Goal: Transaction & Acquisition: Purchase product/service

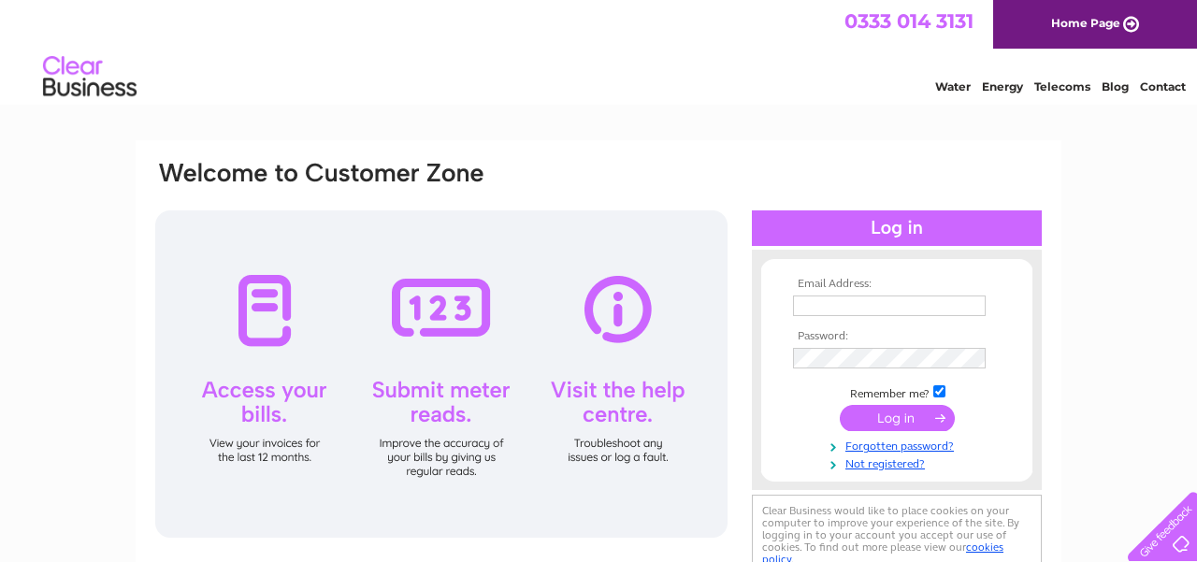
type input "[EMAIL_ADDRESS][DOMAIN_NAME]"
click at [891, 413] on input "submit" at bounding box center [897, 418] width 115 height 26
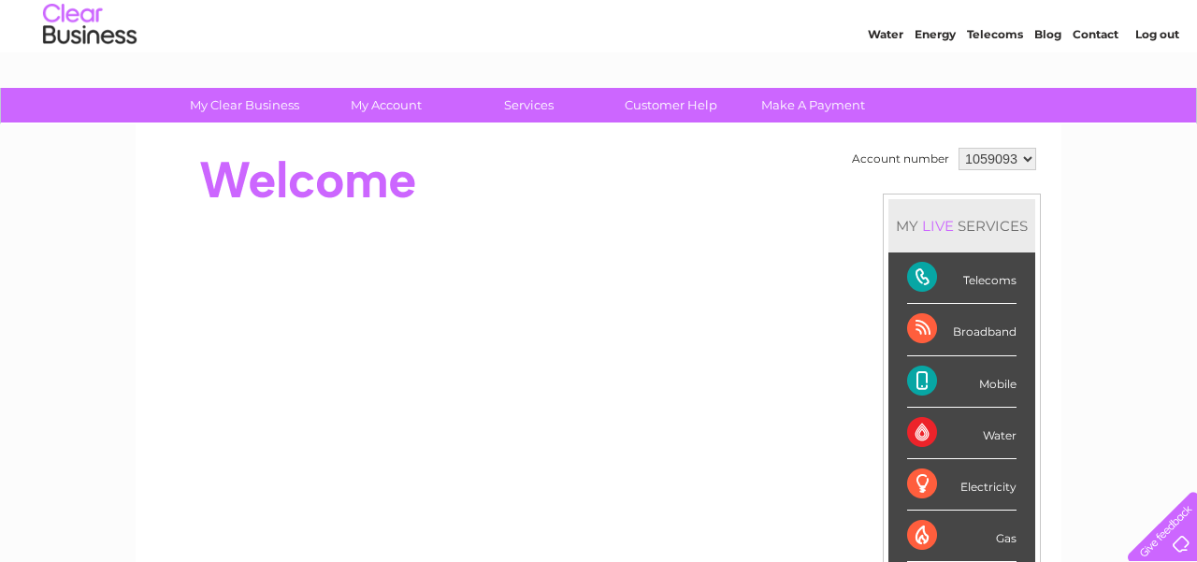
scroll to position [51, 0]
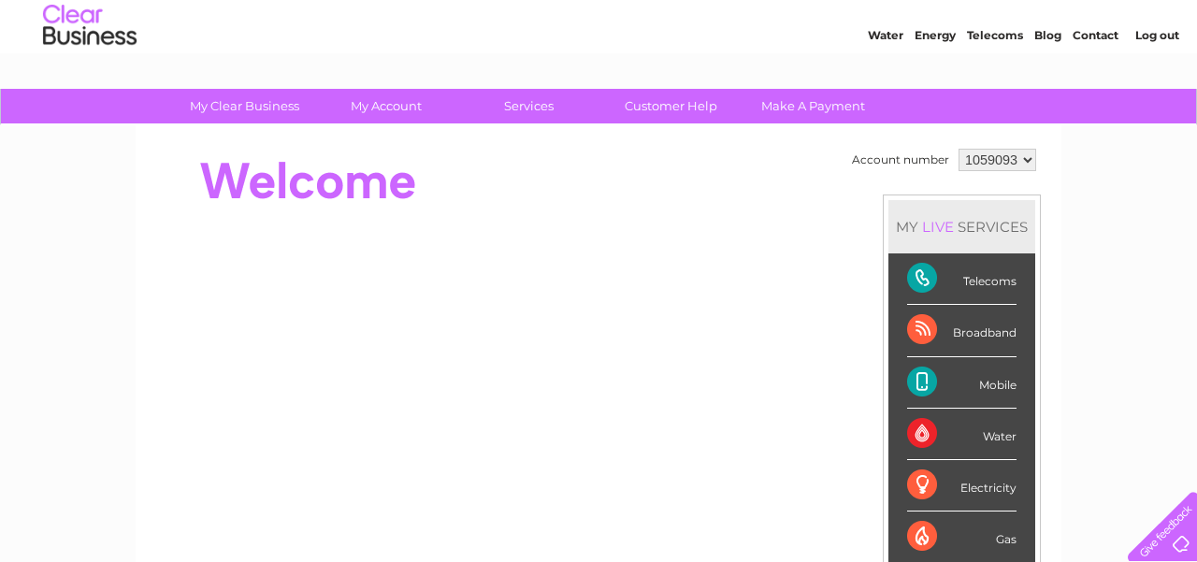
click at [1029, 163] on select "1059093" at bounding box center [998, 160] width 78 height 22
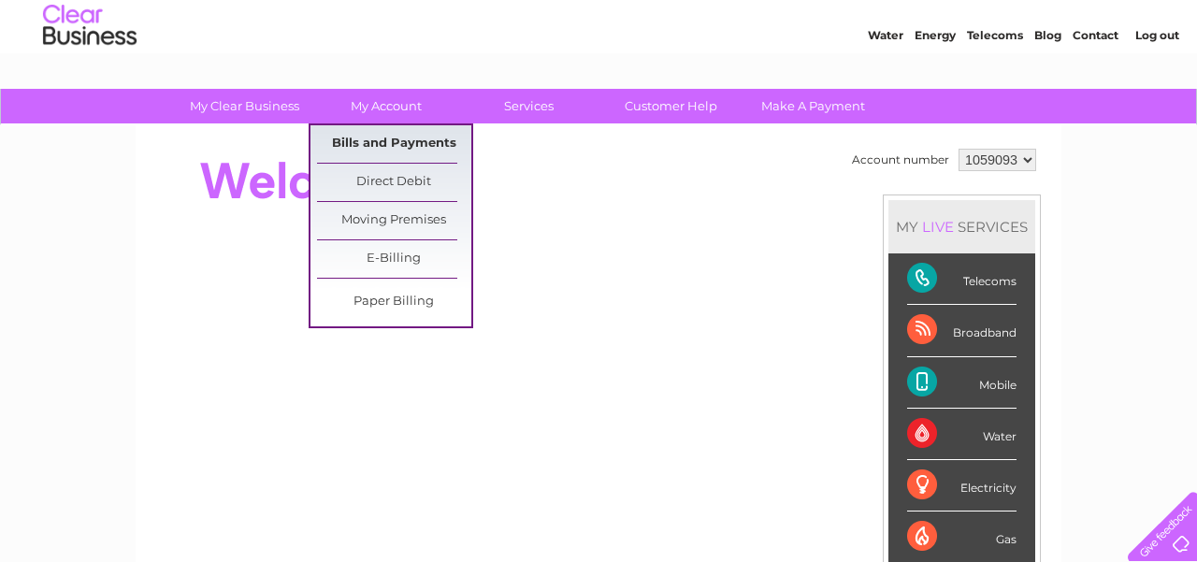
click at [375, 140] on link "Bills and Payments" at bounding box center [394, 143] width 154 height 37
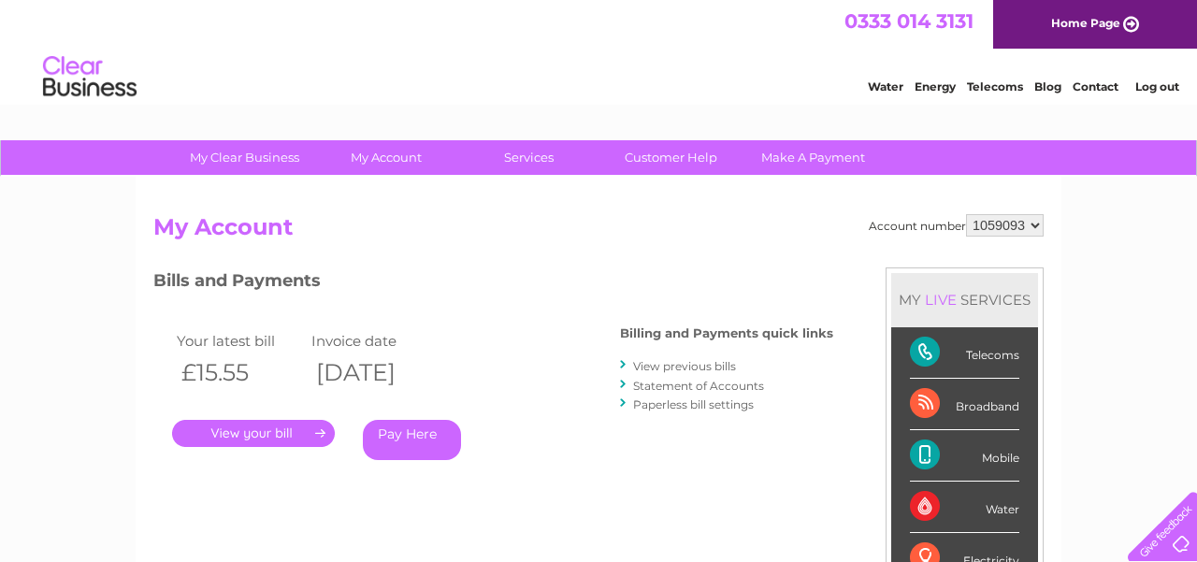
click at [410, 437] on link "Pay Here" at bounding box center [412, 440] width 98 height 40
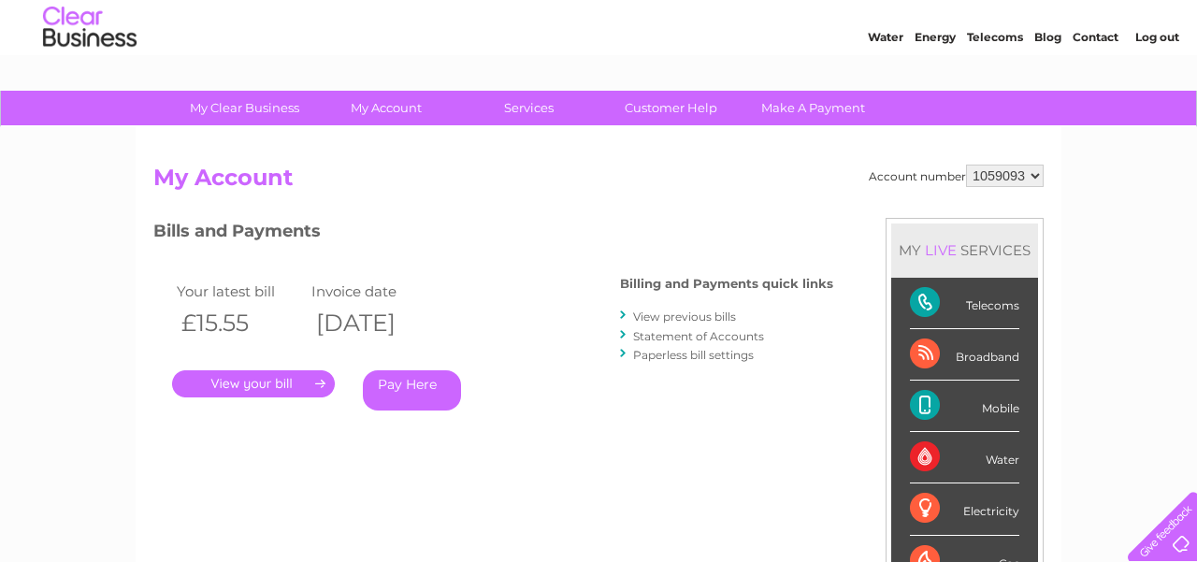
scroll to position [47, 0]
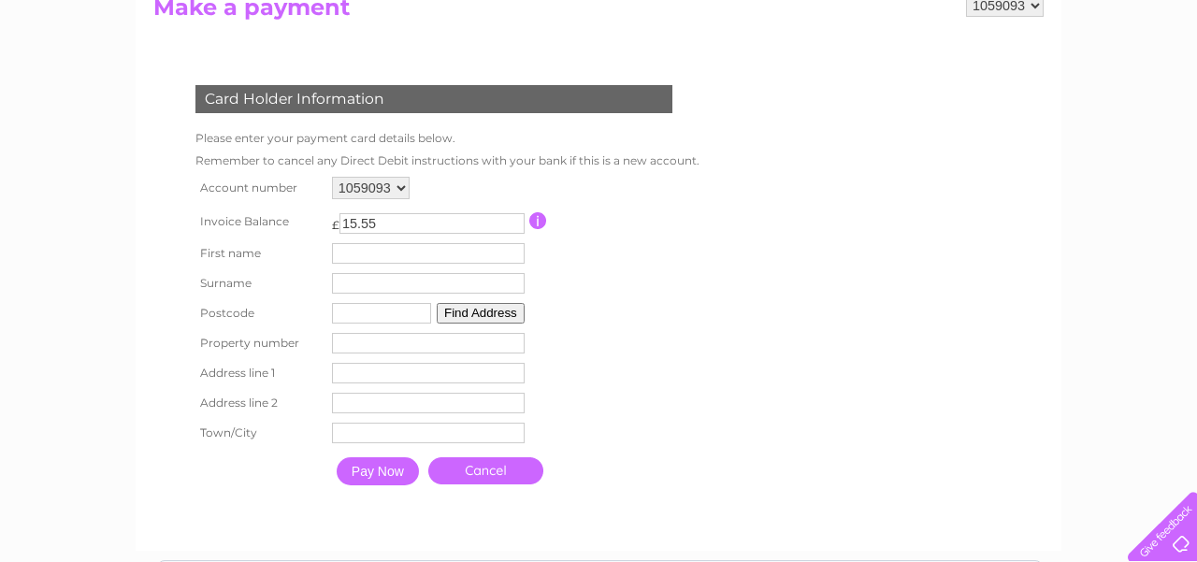
scroll to position [222, 0]
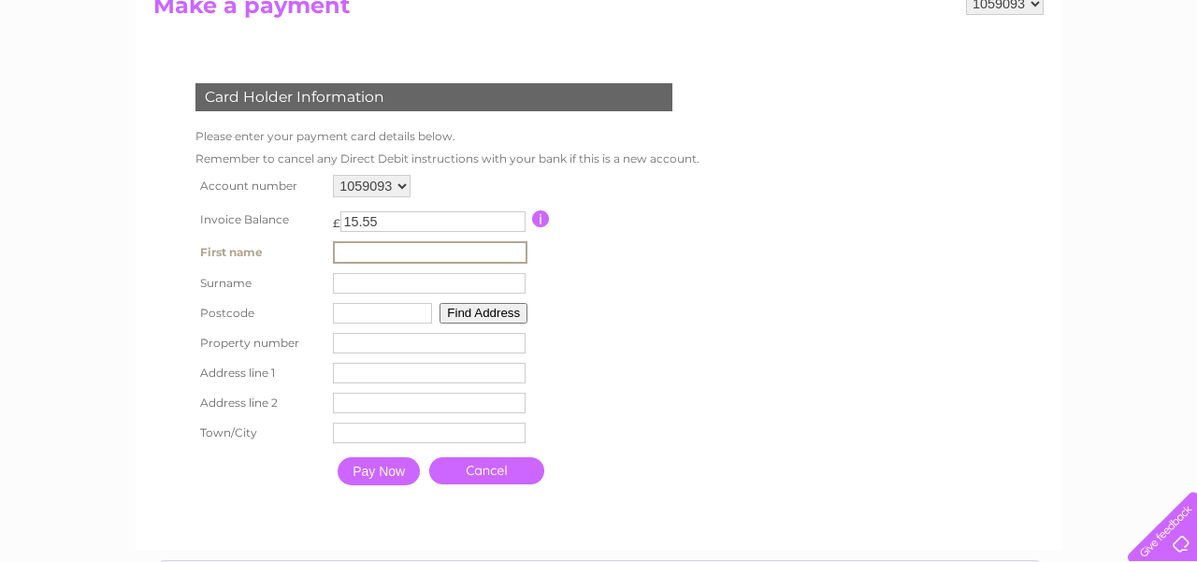
click at [383, 252] on input "text" at bounding box center [430, 252] width 195 height 22
type input "william"
type input "humble"
type input "EX153XA"
type input "oaklea,"
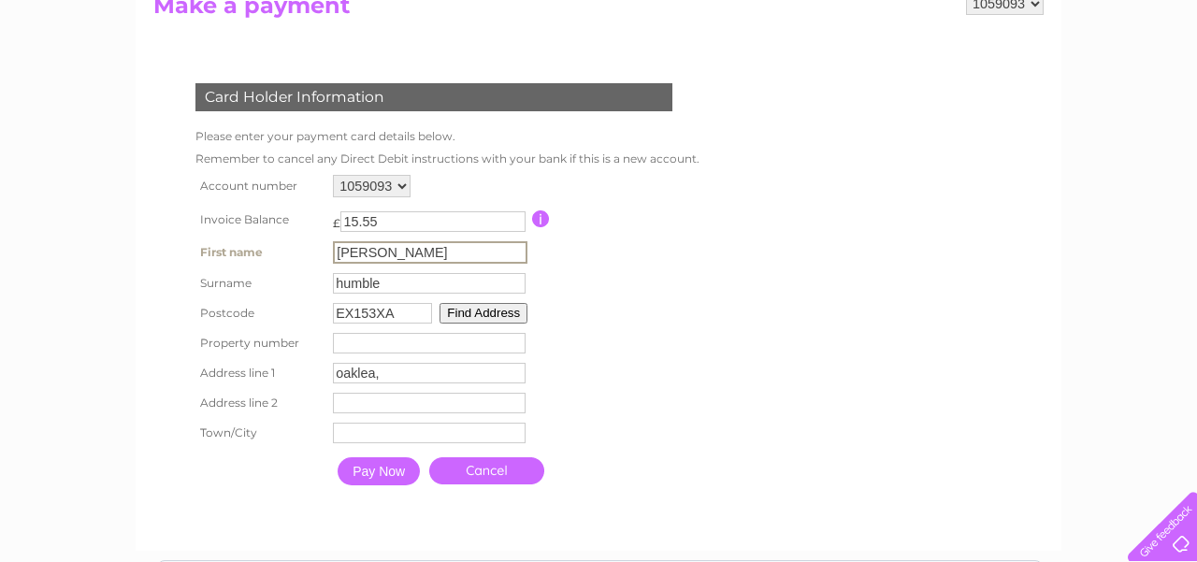
type input "hemyock"
type input "cullompton"
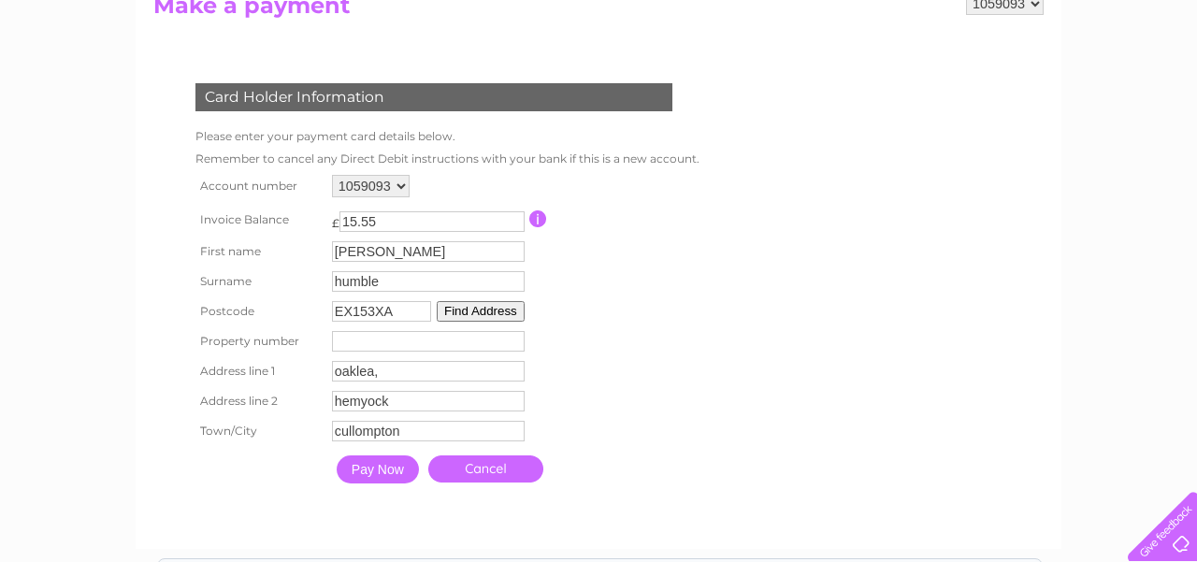
click at [383, 472] on input "Pay Now" at bounding box center [378, 470] width 82 height 28
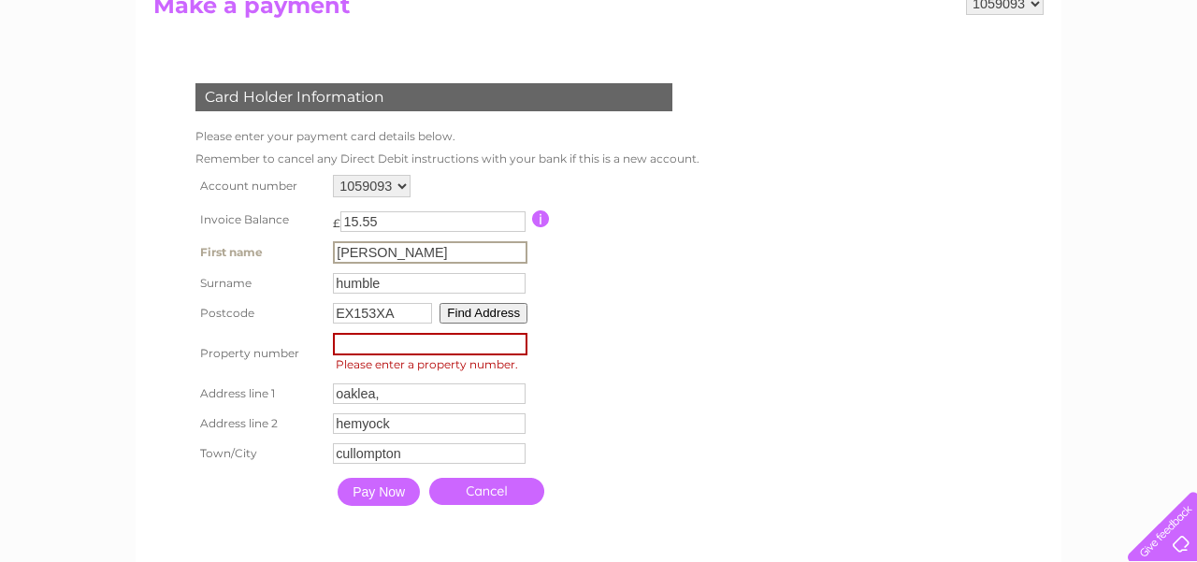
click at [393, 247] on input "william" at bounding box center [430, 252] width 195 height 22
click at [358, 250] on input "text" at bounding box center [430, 252] width 195 height 22
type input "Jason"
type input "cory-humble"
type input "EX153XA"
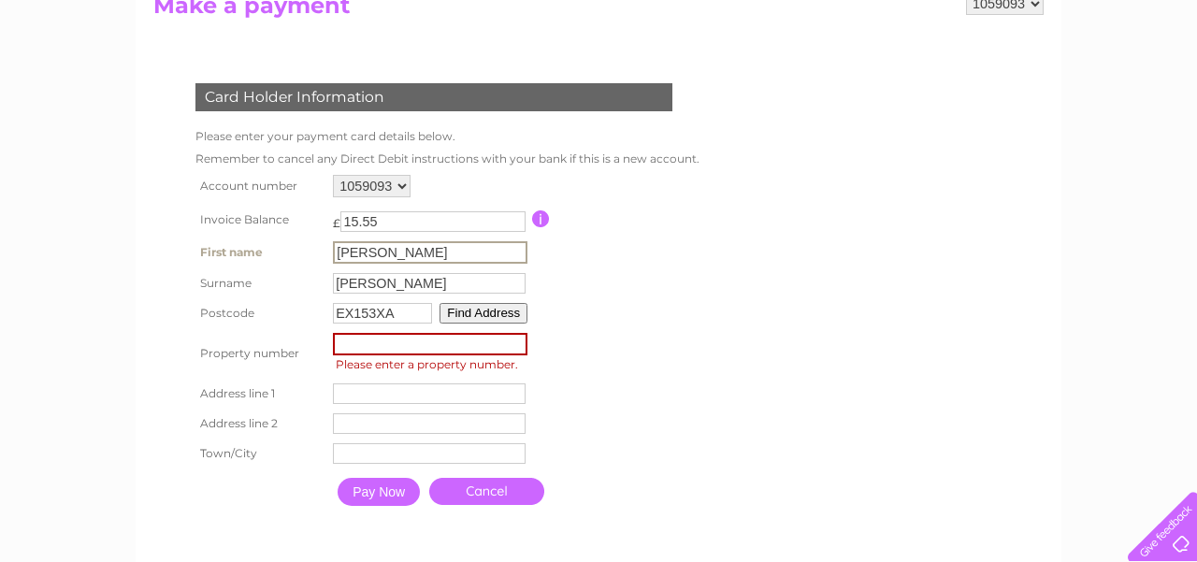
type input "oaklea"
type input "hemyock"
type input "cullompton"
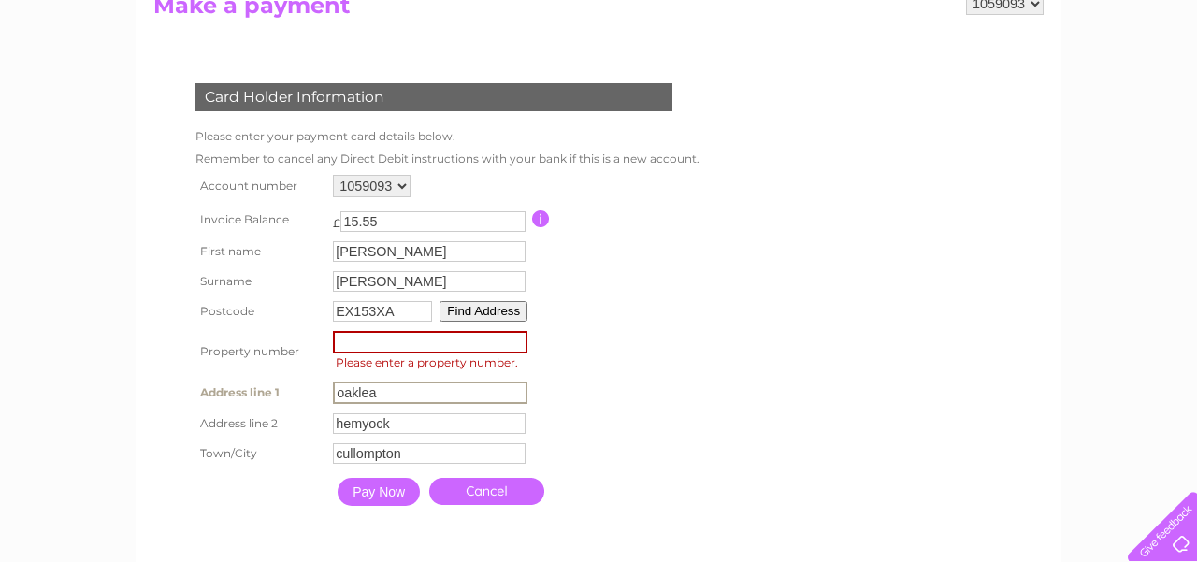
click at [385, 392] on input "oaklea" at bounding box center [430, 393] width 195 height 22
type input "o"
click at [365, 341] on input "number" at bounding box center [430, 342] width 195 height 22
click at [599, 342] on table "Account number 1059093 Invoice Balance £ 15.55 First name Jason Surname" at bounding box center [446, 341] width 510 height 343
click at [392, 254] on input "Jason" at bounding box center [429, 251] width 193 height 21
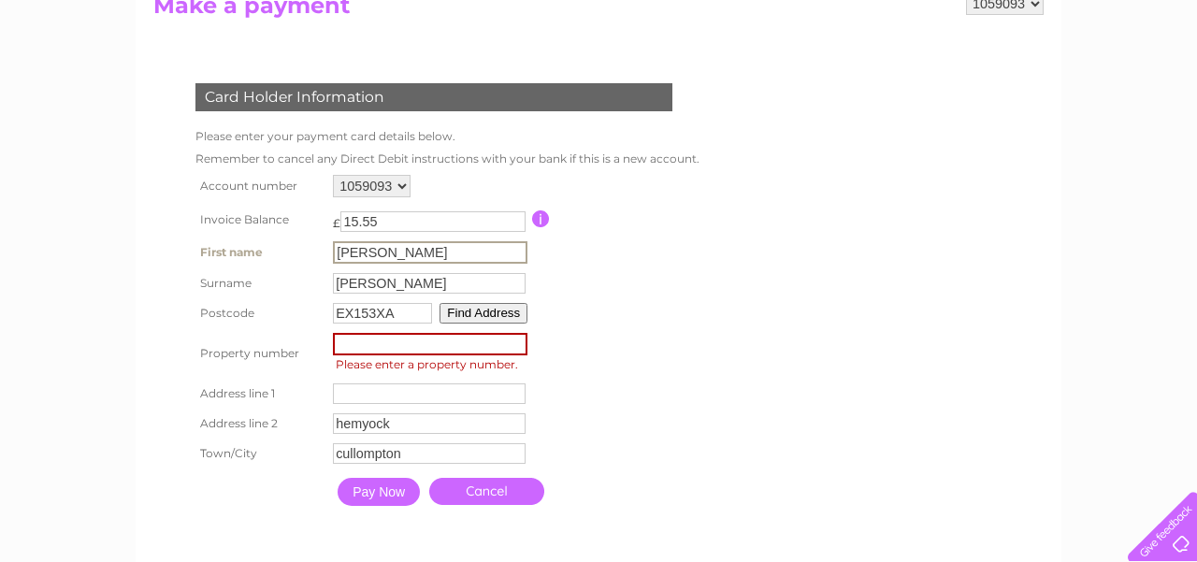
type input "J"
click at [383, 253] on input "text" at bounding box center [430, 252] width 195 height 22
type input "Jason"
type input "Unit J1"
click at [407, 313] on input "EX153XA" at bounding box center [382, 313] width 99 height 21
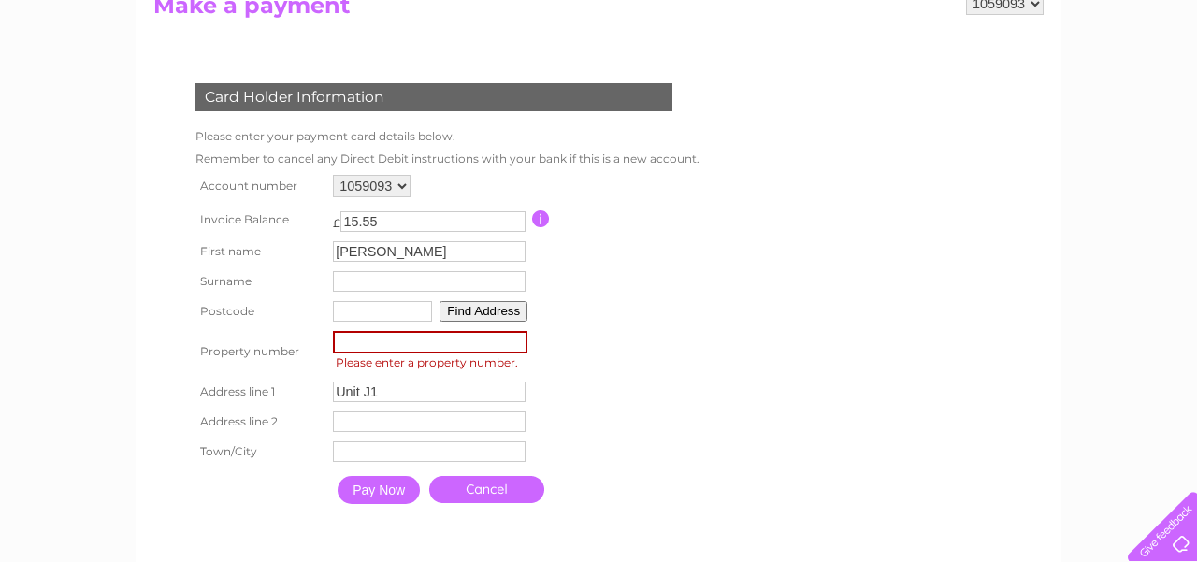
click at [346, 278] on input "text" at bounding box center [429, 281] width 193 height 21
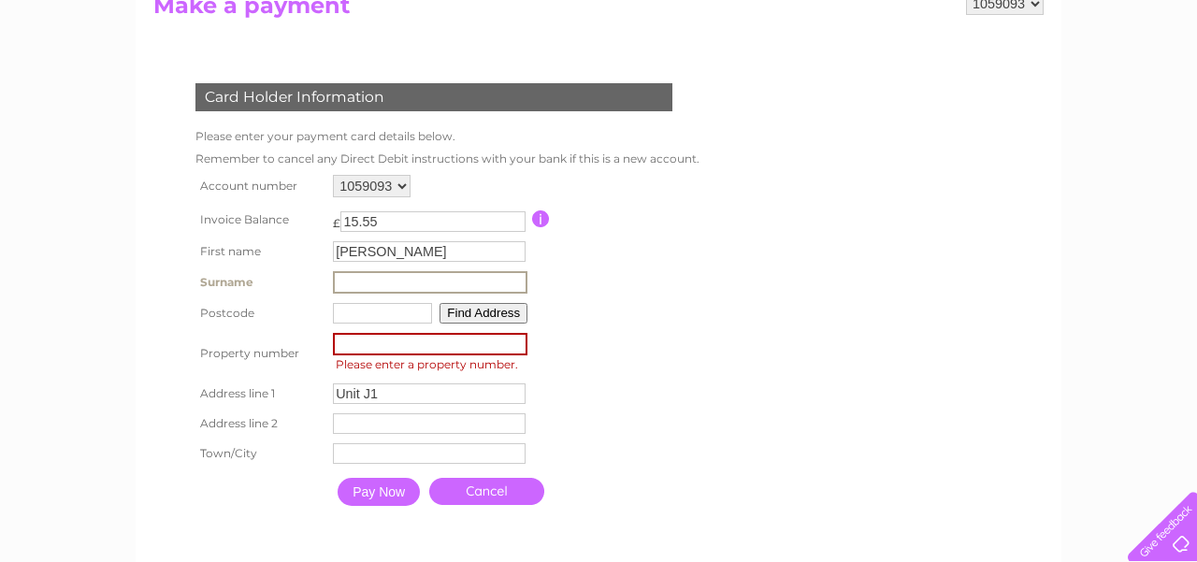
type input "Cory-humble"
type input "EX144LE"
type input "Dunkeswell Business Park"
type input "Honiton"
click at [364, 346] on input "number" at bounding box center [430, 344] width 195 height 22
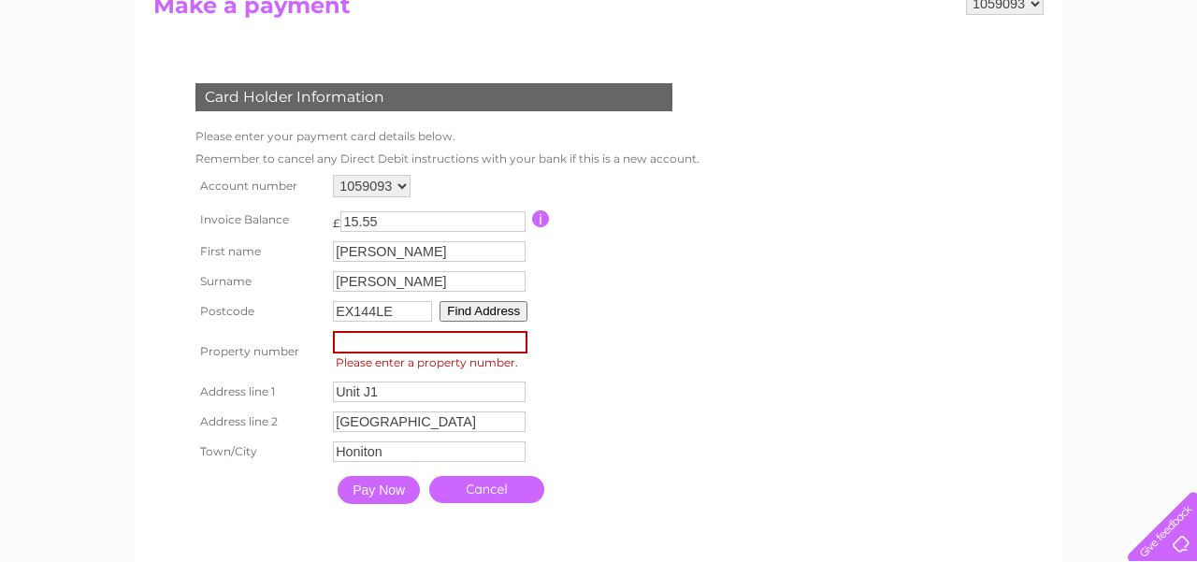
type input "1"
click at [639, 340] on table "Account number 1059093 Invoice Balance £ 15.55 First name Jason Surname 1" at bounding box center [446, 341] width 510 height 343
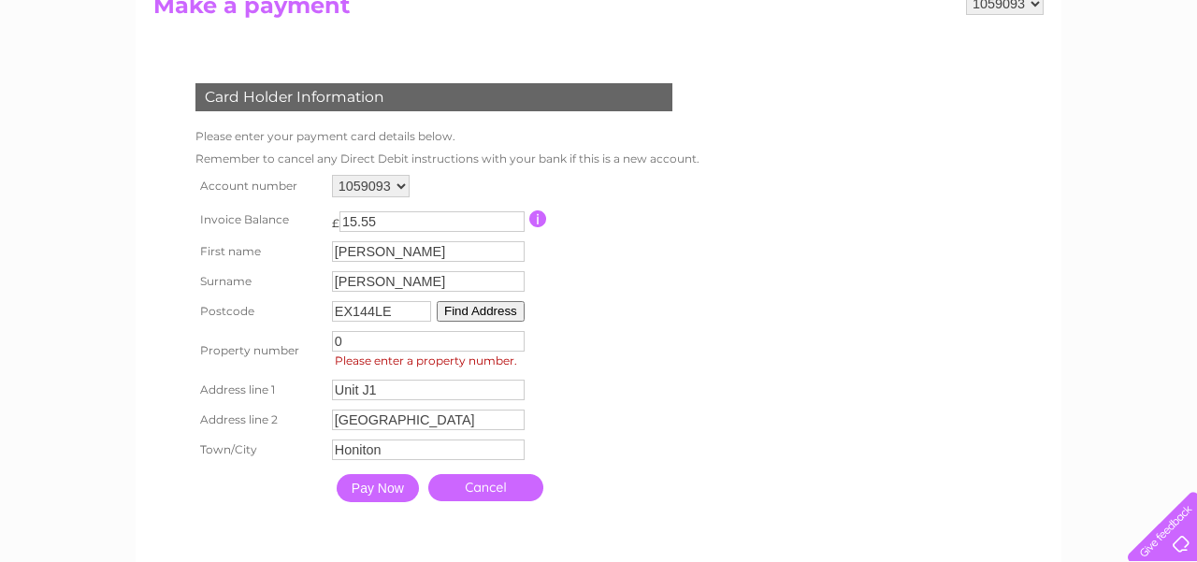
click at [507, 341] on input "0" at bounding box center [428, 341] width 193 height 21
type input "-1"
click at [514, 345] on input "-1" at bounding box center [428, 341] width 193 height 21
click at [575, 329] on table "Account number 1059093 Invoice Balance £ 15.55 First name Jason Surname -1" at bounding box center [443, 340] width 505 height 341
click at [359, 342] on input "-1" at bounding box center [428, 341] width 193 height 21
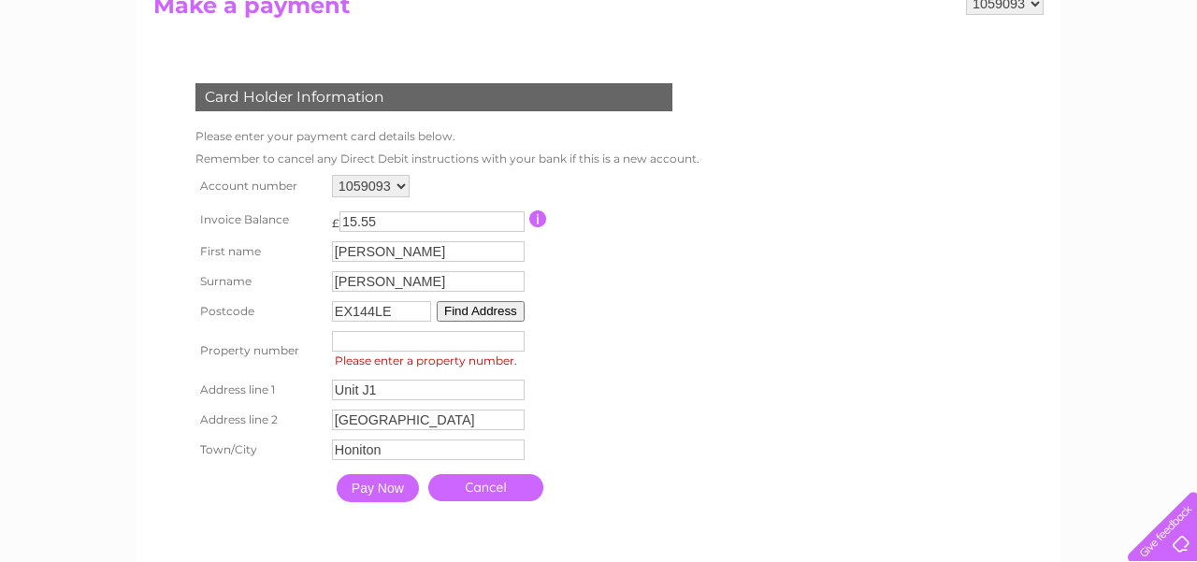
click at [613, 322] on table "Account number 1059093 Invoice Balance £ 15.55 First name Jason Surname" at bounding box center [443, 340] width 505 height 341
click at [428, 340] on input "number" at bounding box center [428, 341] width 193 height 21
click at [616, 383] on table "Account number 1059093 Invoice Balance £ 15.55 First name Jason Surname 1" at bounding box center [443, 340] width 505 height 341
click at [477, 314] on button "Find Address" at bounding box center [481, 311] width 88 height 21
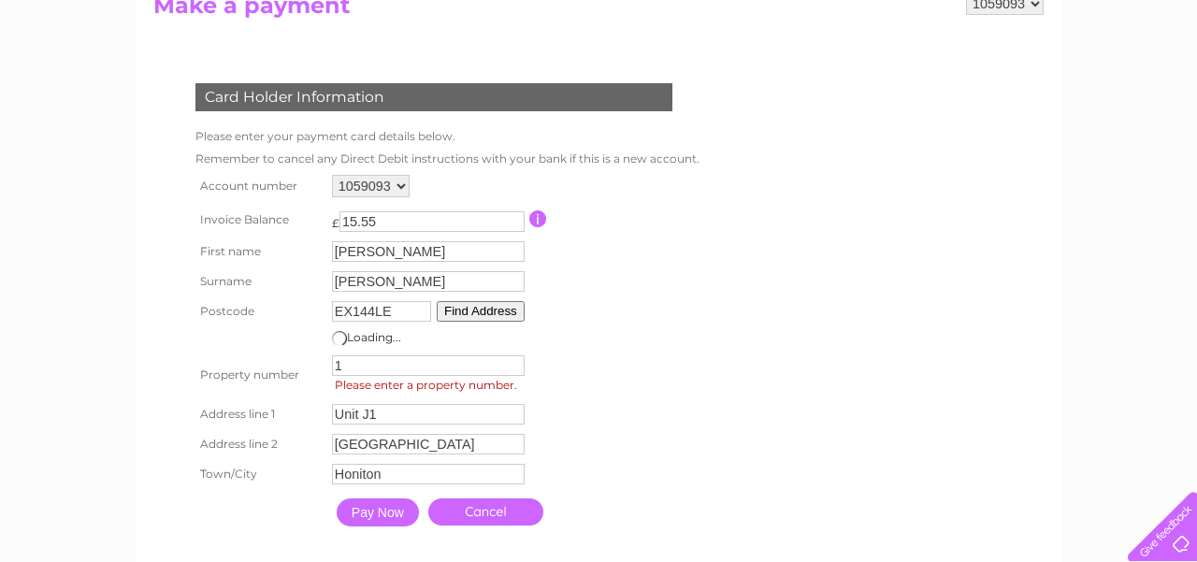
click at [478, 311] on button "Find Address" at bounding box center [481, 311] width 88 height 21
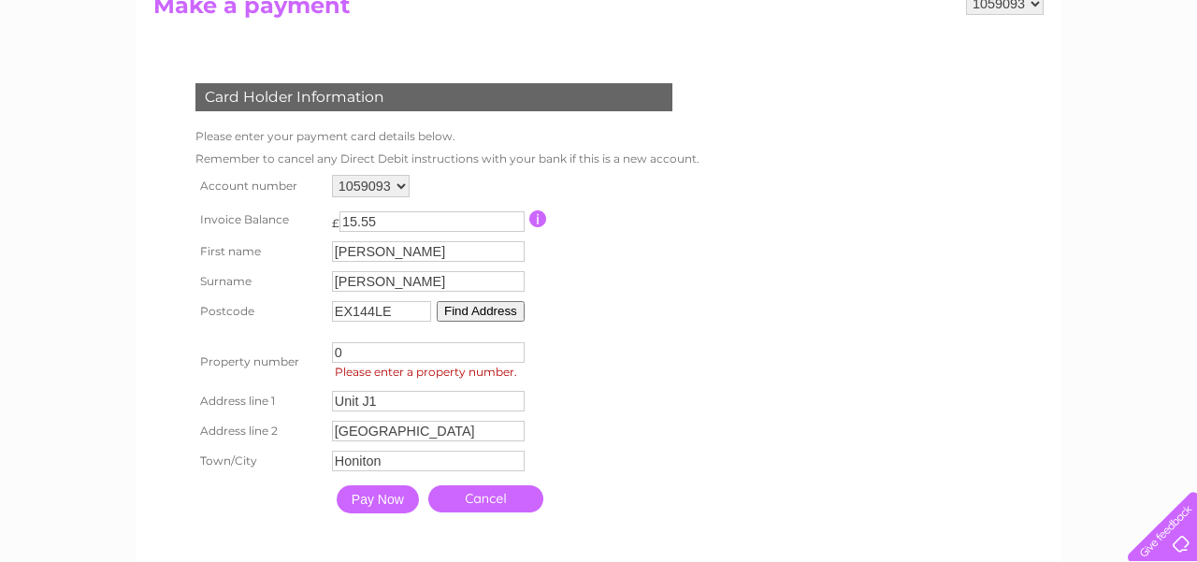
type input "0"
click at [515, 356] on input "0" at bounding box center [428, 352] width 193 height 21
click at [476, 303] on button "Find Address" at bounding box center [481, 311] width 88 height 21
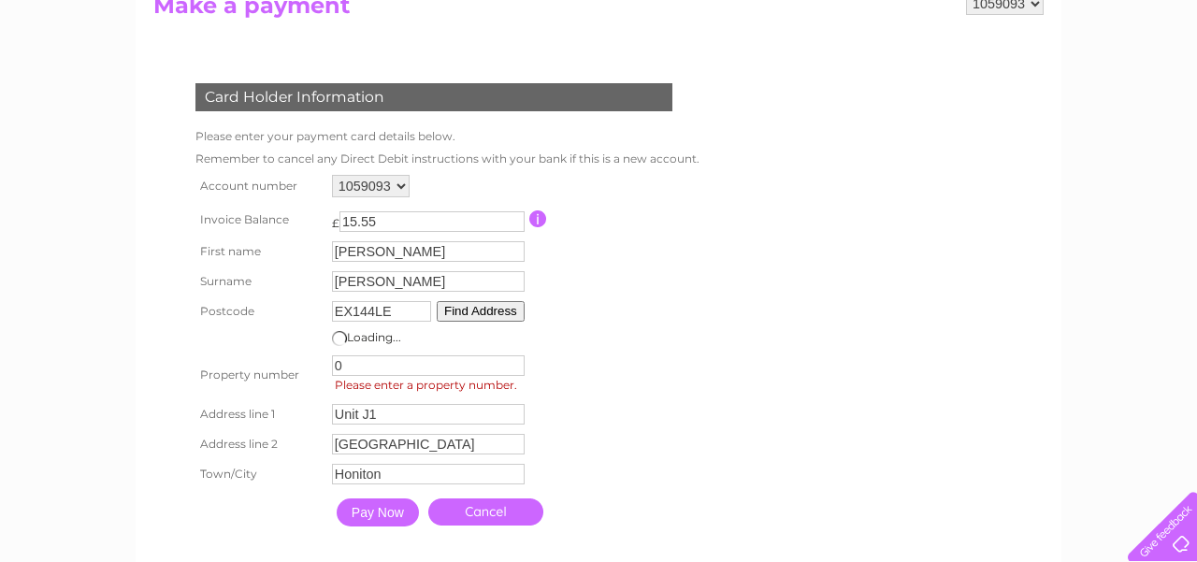
click at [369, 312] on input "EX144LE" at bounding box center [381, 311] width 99 height 21
type input "EX14 4LE"
click at [486, 311] on button "Find Address" at bounding box center [481, 311] width 88 height 21
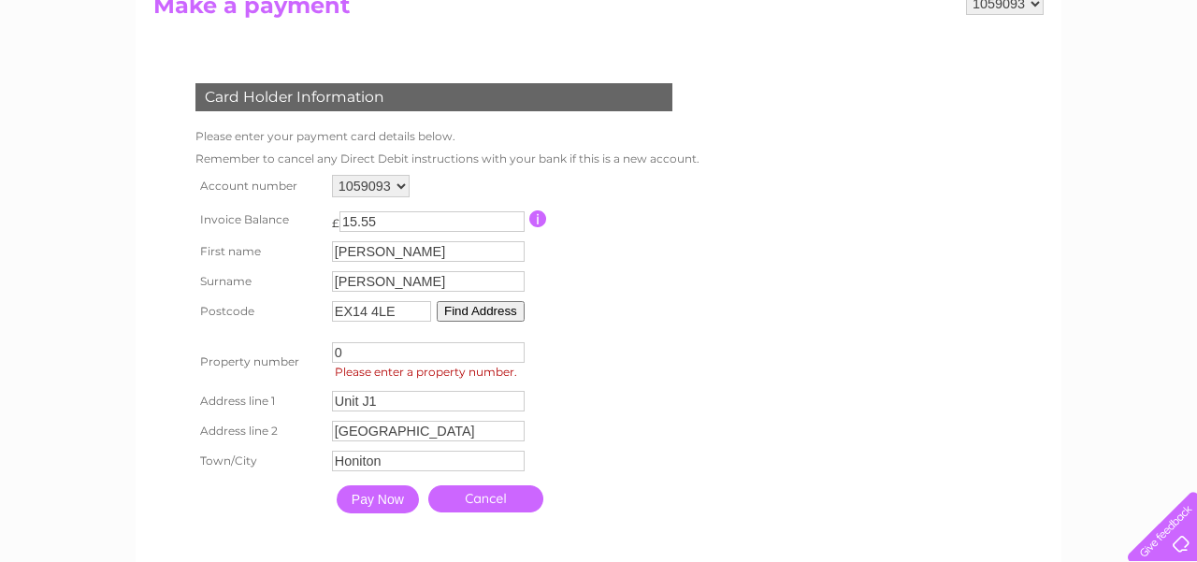
click at [471, 309] on button "Find Address" at bounding box center [481, 311] width 88 height 21
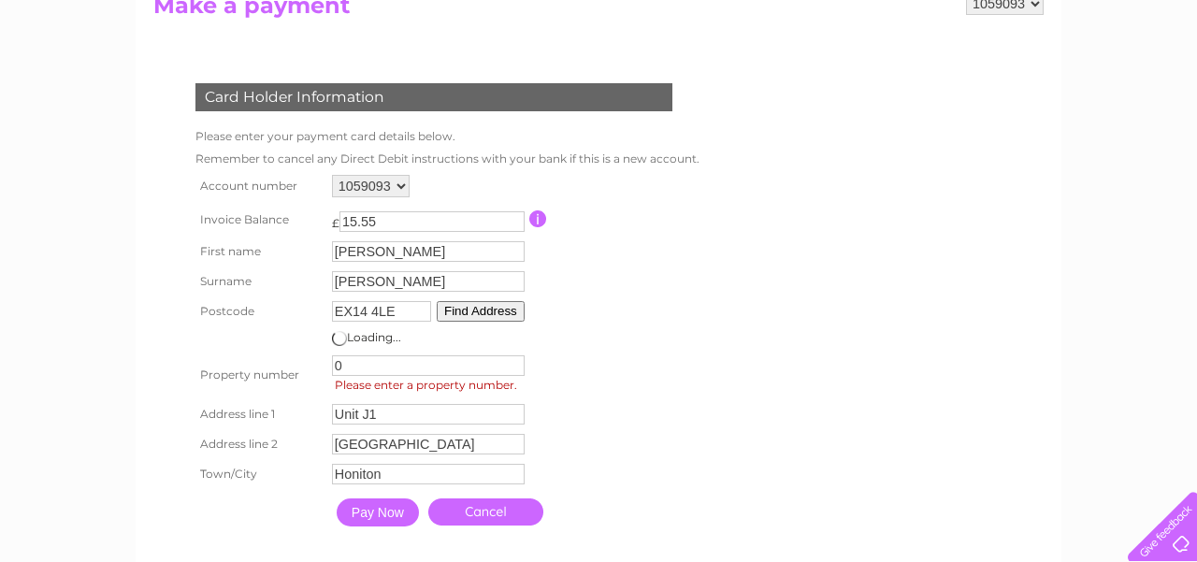
click at [368, 519] on input "Pay Now" at bounding box center [378, 513] width 82 height 28
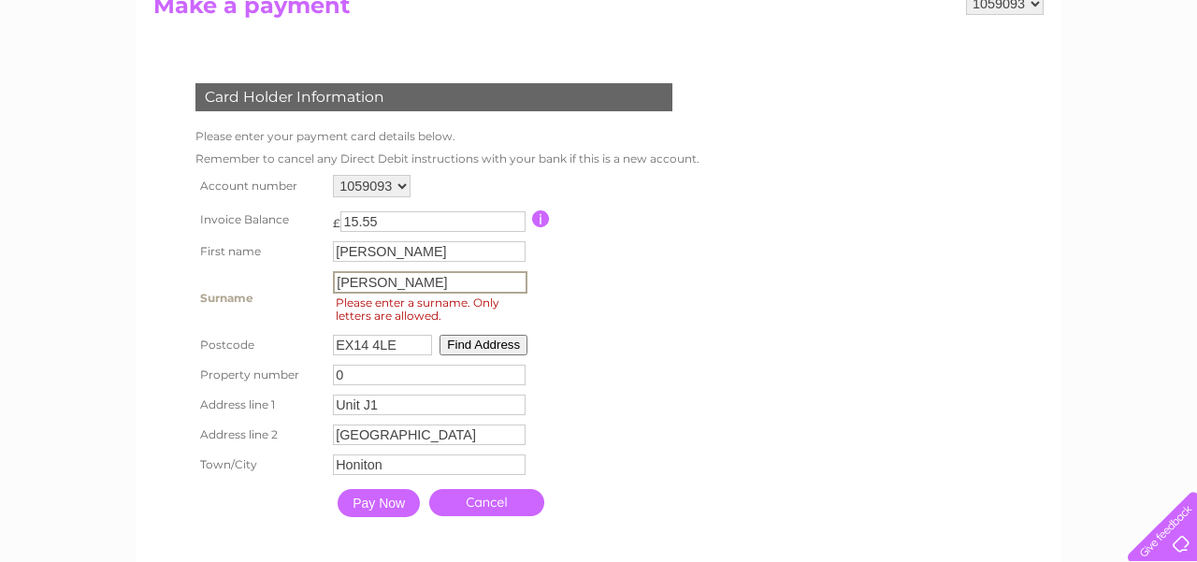
click at [370, 284] on input "Cory-humble" at bounding box center [430, 282] width 195 height 22
type input "Cory humble"
click at [383, 506] on input "Pay Now" at bounding box center [379, 503] width 82 height 28
click at [500, 504] on link "Cancel" at bounding box center [486, 502] width 115 height 27
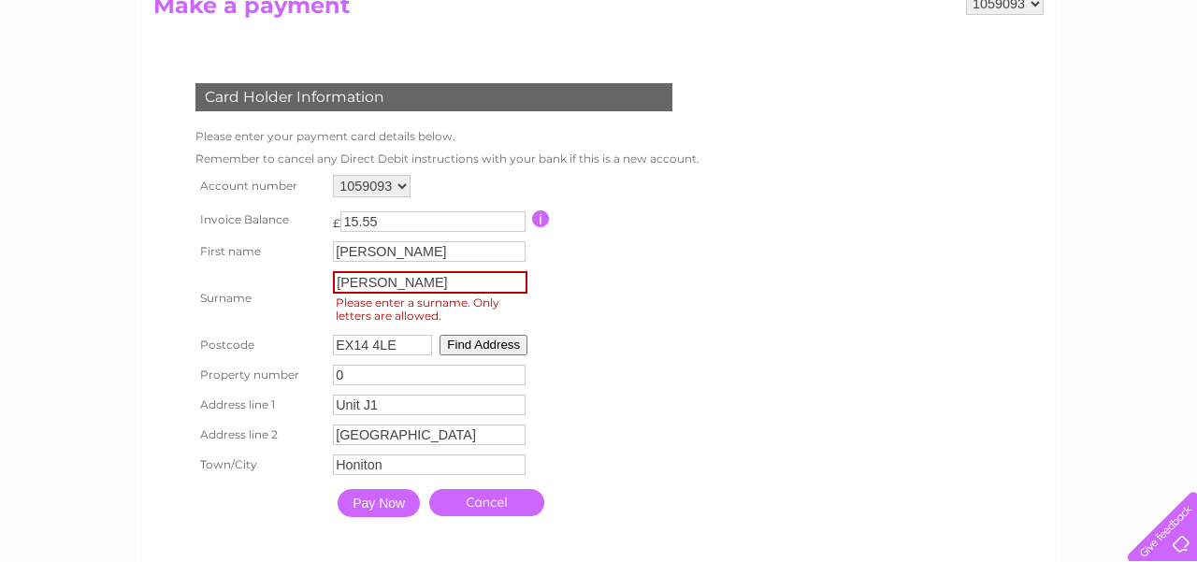
click at [500, 504] on link "Cancel" at bounding box center [486, 502] width 115 height 27
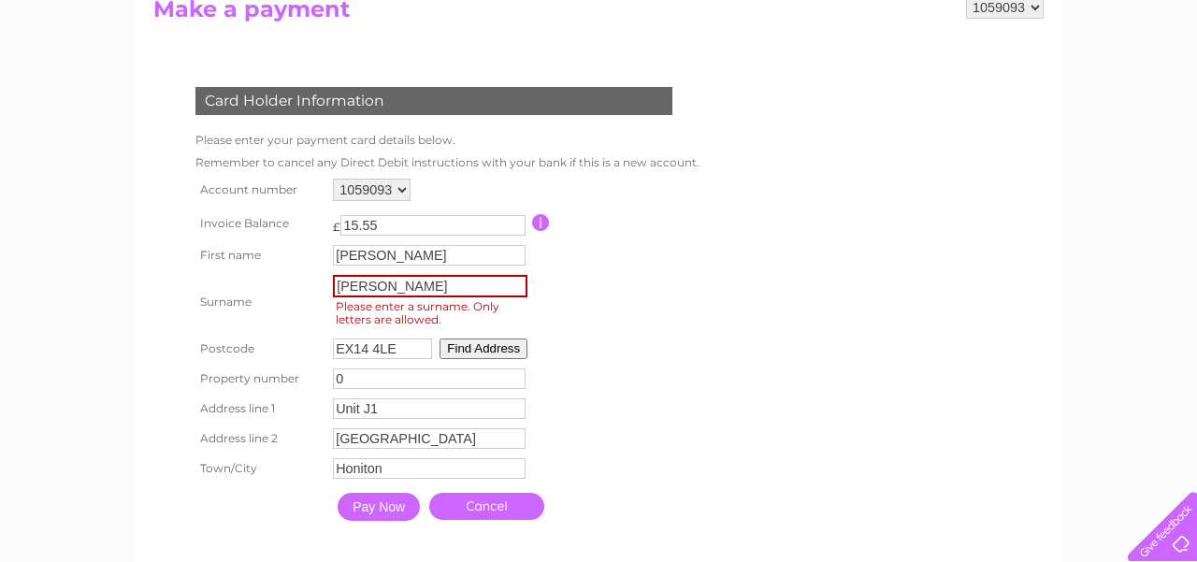
scroll to position [0, 0]
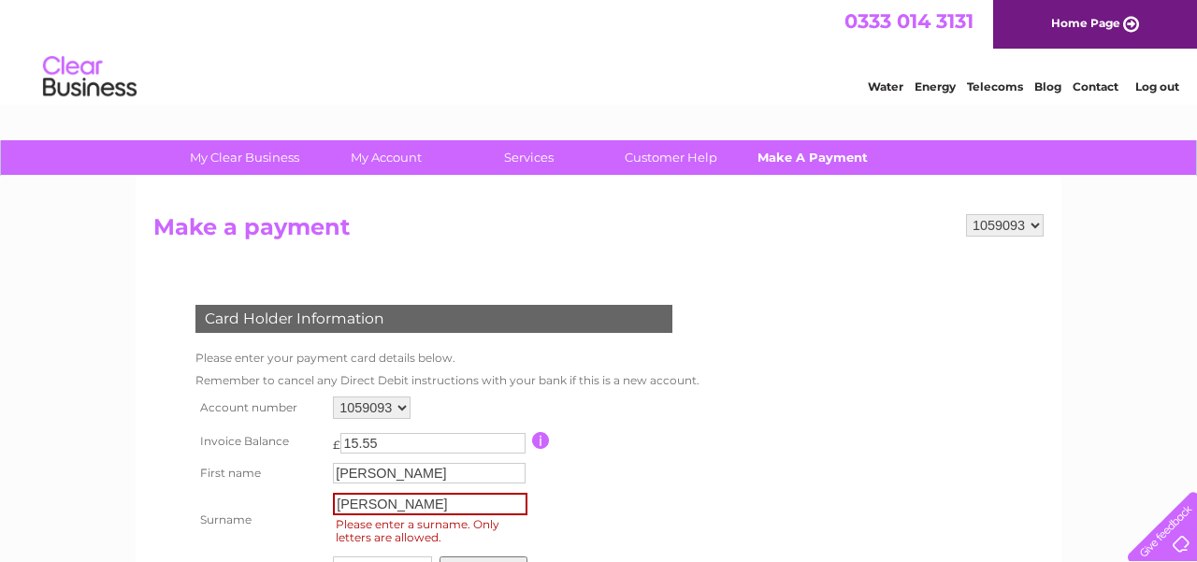
click at [804, 158] on link "Make A Payment" at bounding box center [813, 157] width 154 height 35
click at [90, 83] on img at bounding box center [89, 77] width 95 height 57
click at [90, 89] on img at bounding box center [89, 77] width 95 height 57
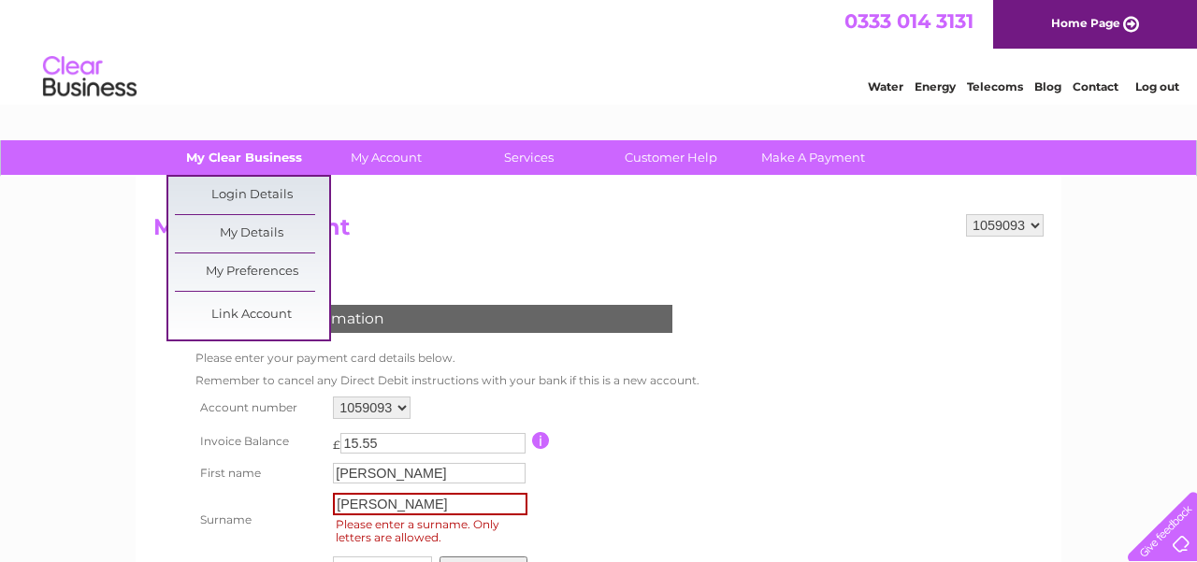
click at [242, 156] on link "My Clear Business" at bounding box center [244, 157] width 154 height 35
